Goal: Find contact information: Find contact information

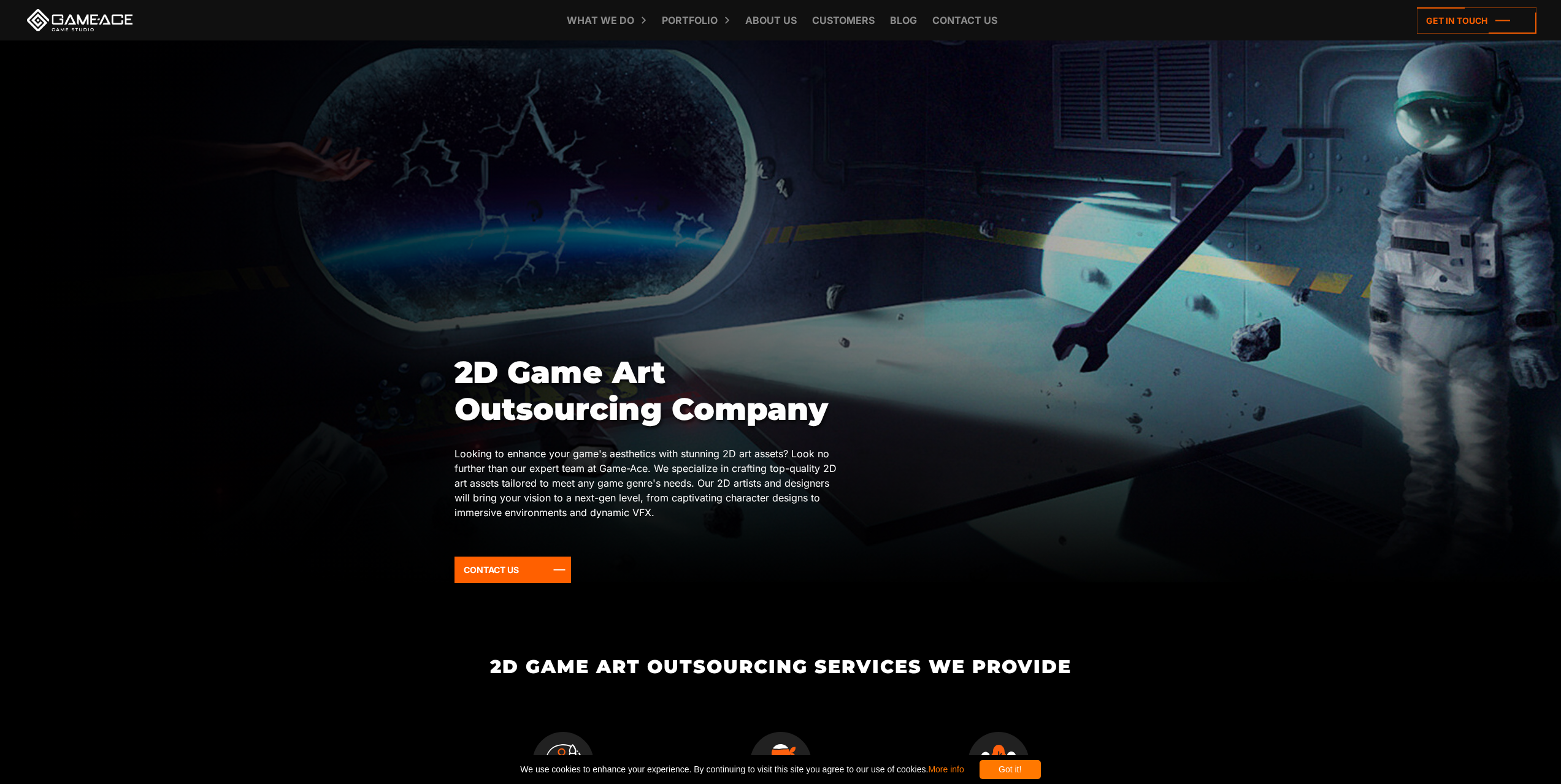
scroll to position [62, 0]
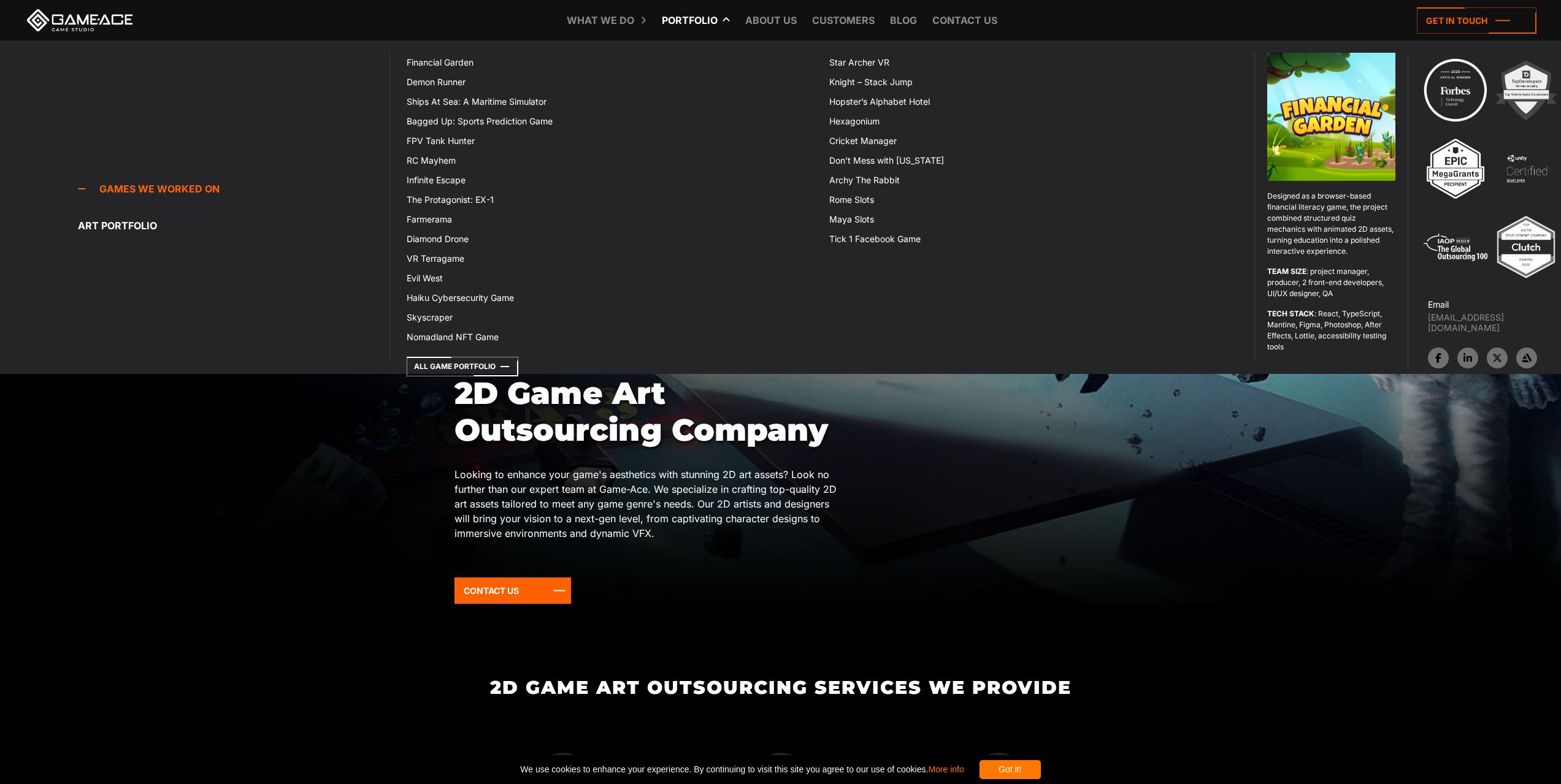
click at [693, 18] on link "Portfolio" at bounding box center [689, 20] width 68 height 40
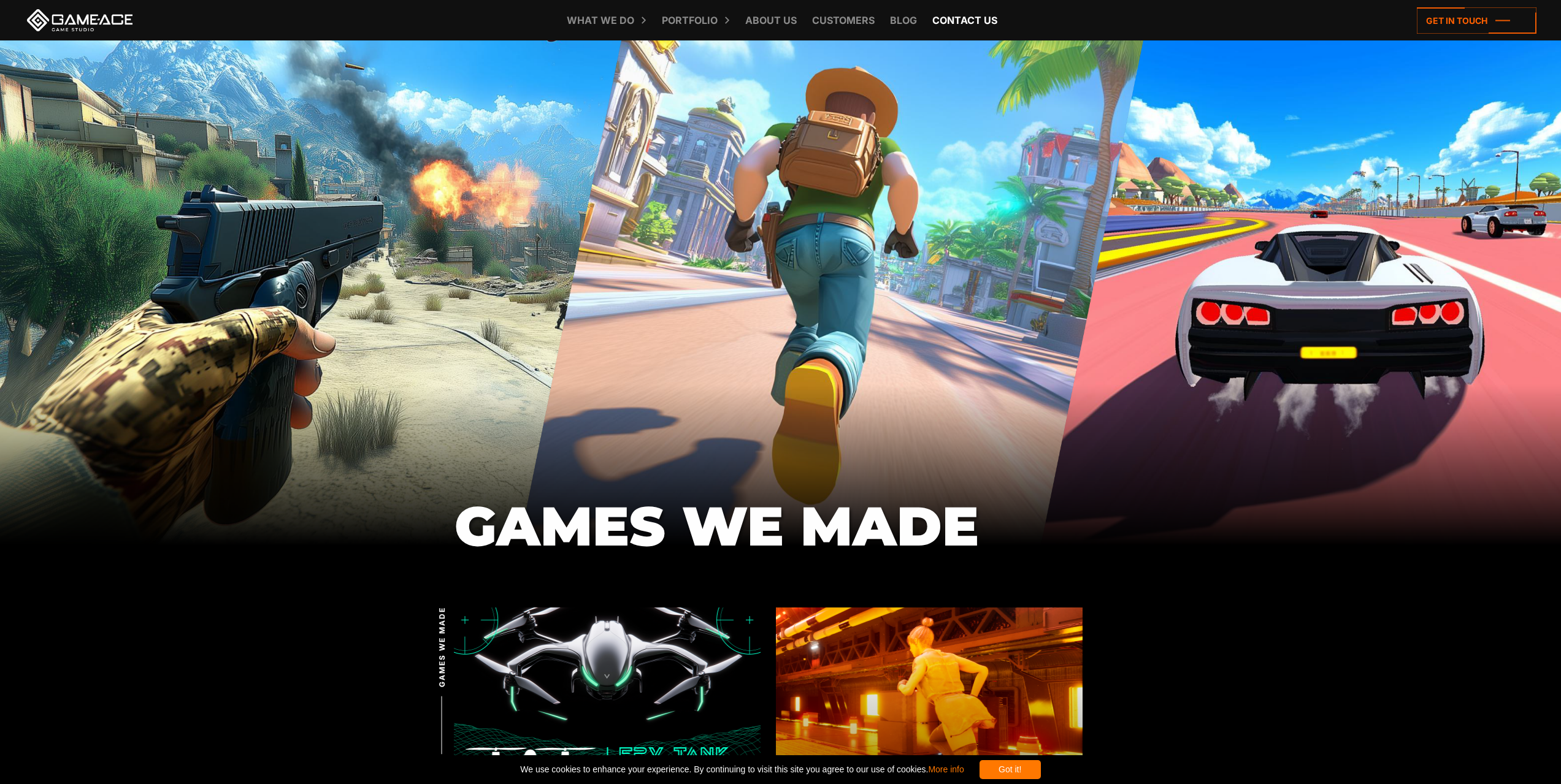
click at [956, 18] on link "Contact us" at bounding box center [965, 20] width 77 height 40
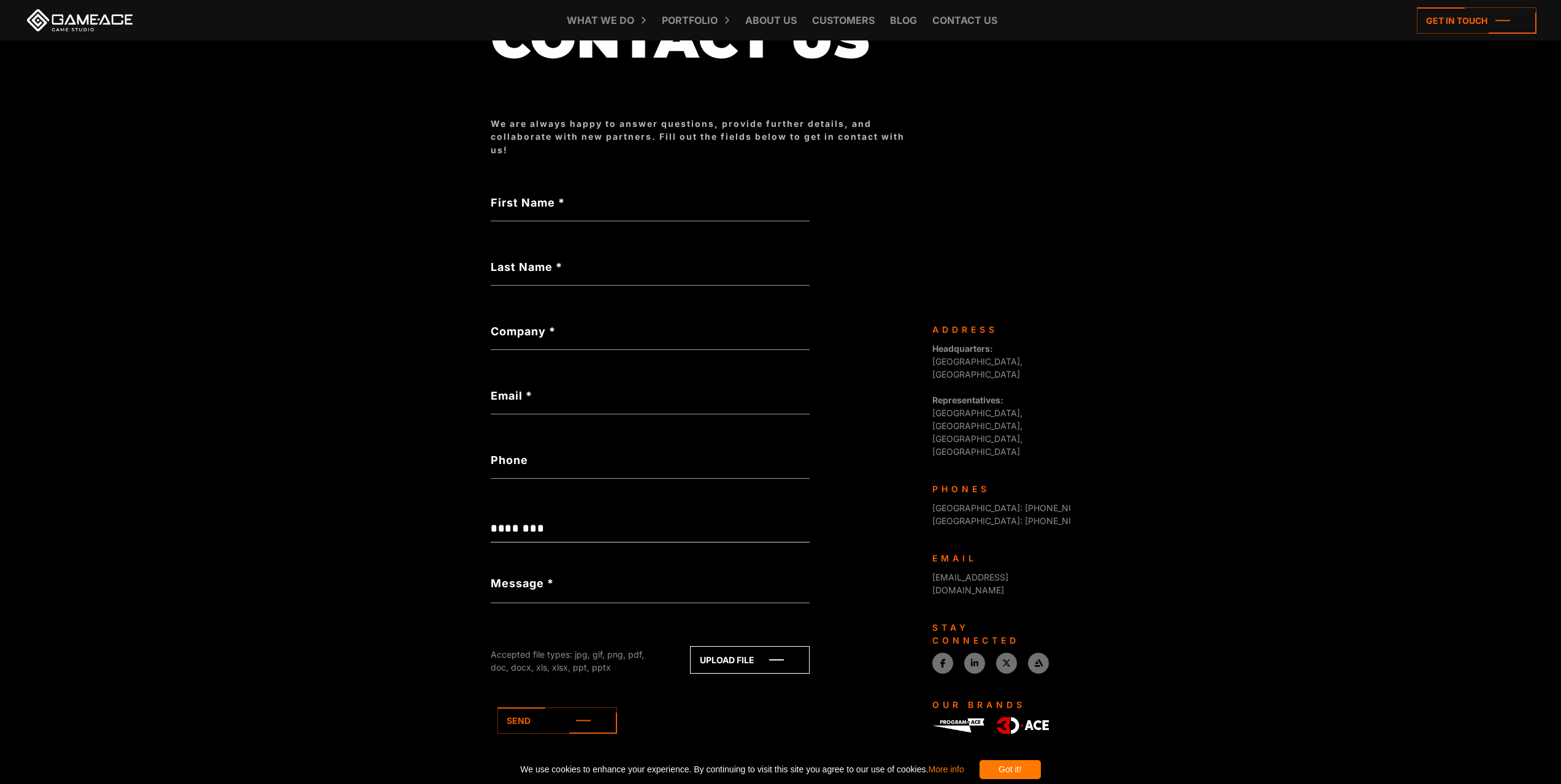
scroll to position [184, 0]
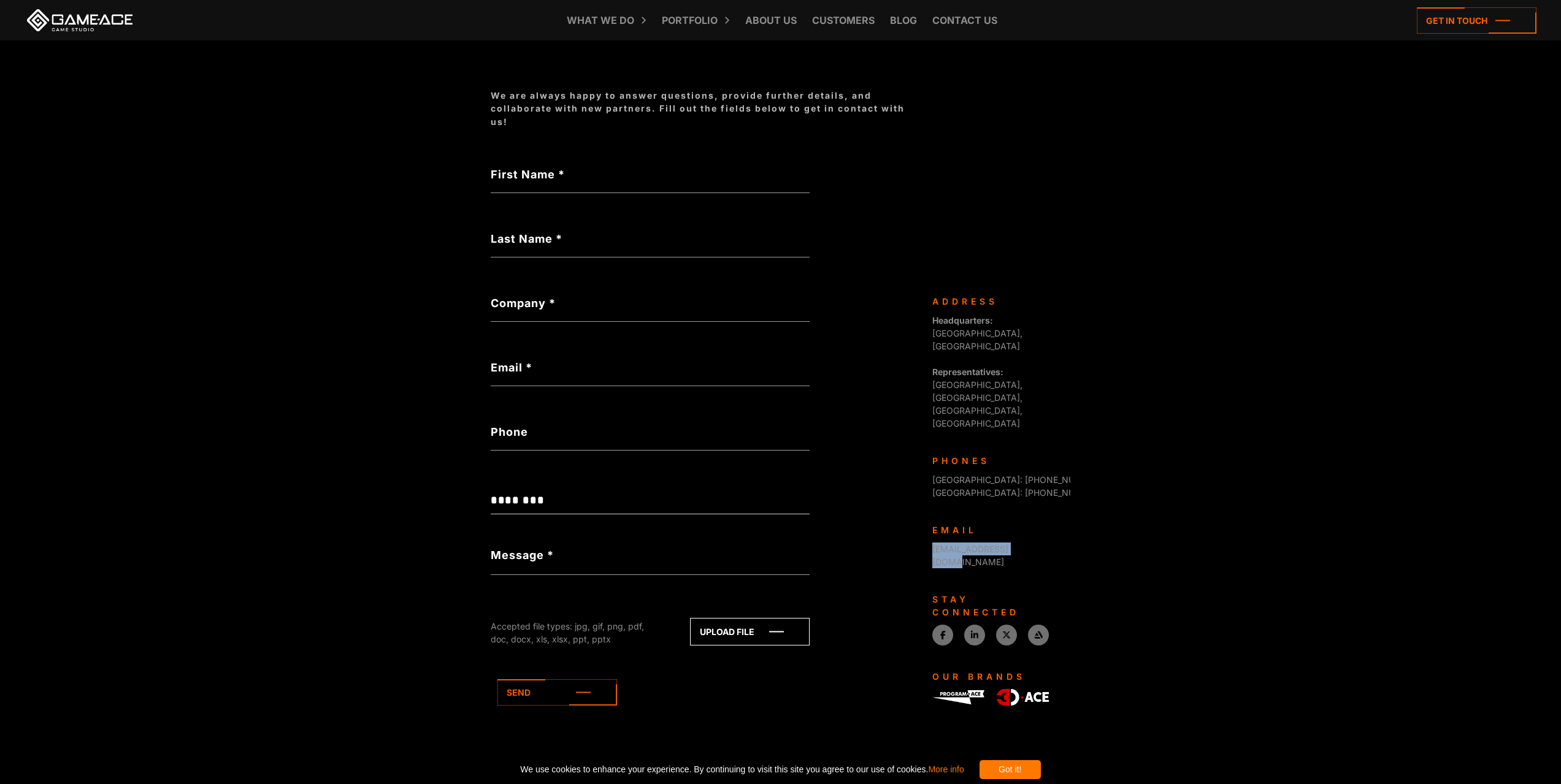
drag, startPoint x: 930, startPoint y: 484, endPoint x: 1039, endPoint y: 488, distance: 109.1
click at [1039, 488] on div "Game-Ace is a custom game development studio, operating as a division of Progra…" at bounding box center [996, 539] width 147 height 488
copy link "[EMAIL_ADDRESS][DOMAIN_NAME]"
